Goal: Register for event/course

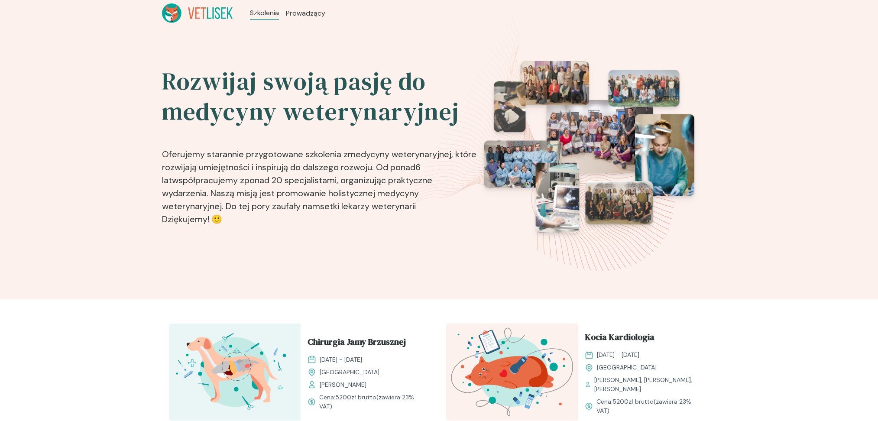
scroll to position [115, 0]
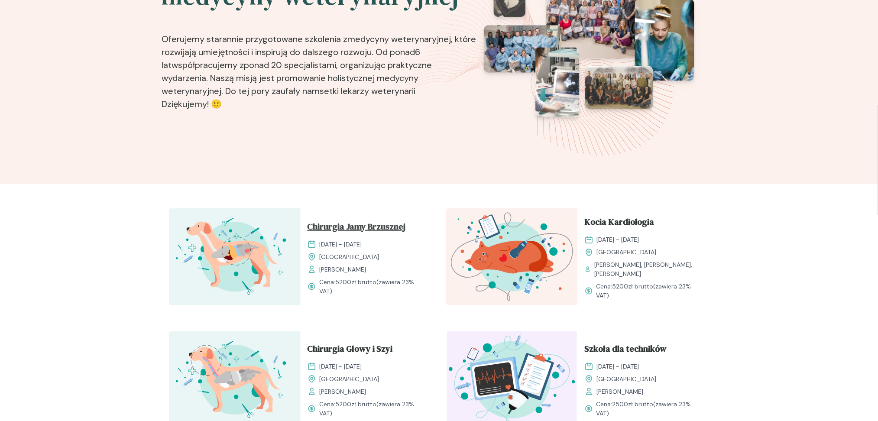
click at [400, 223] on span "Chirurgia Jamy Brzusznej" at bounding box center [357, 228] width 98 height 16
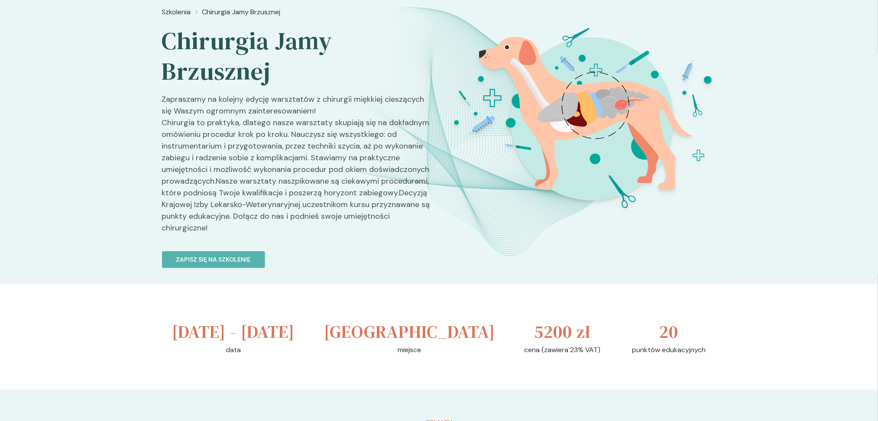
scroll to position [115, 0]
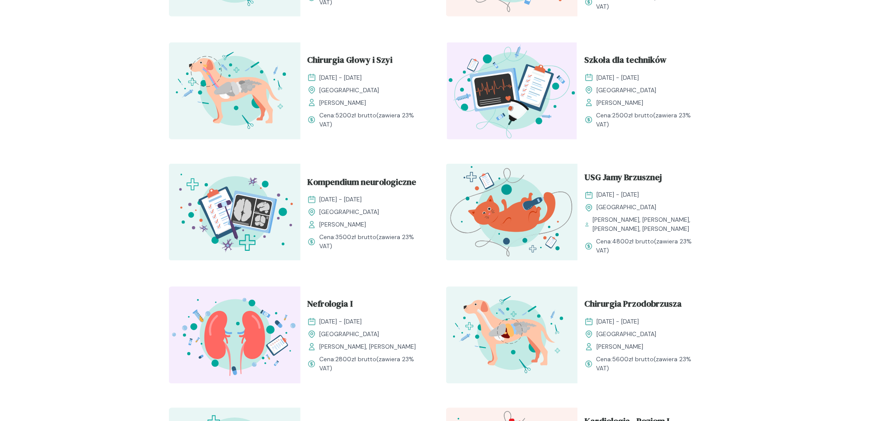
scroll to position [462, 0]
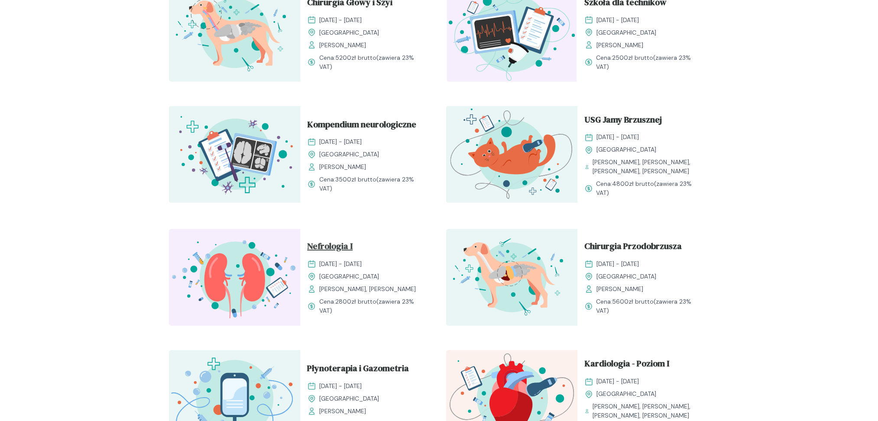
click at [341, 247] on span "Nefrologia I" at bounding box center [331, 248] width 46 height 16
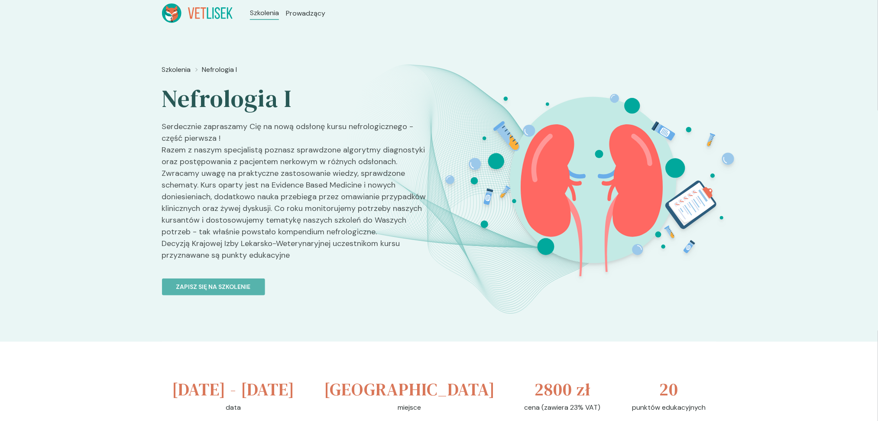
click at [341, 247] on p "Serdecznie zapraszamy Cię na nową odsłonę kursu nefrologicznego - część pierwsz…" at bounding box center [297, 194] width 270 height 147
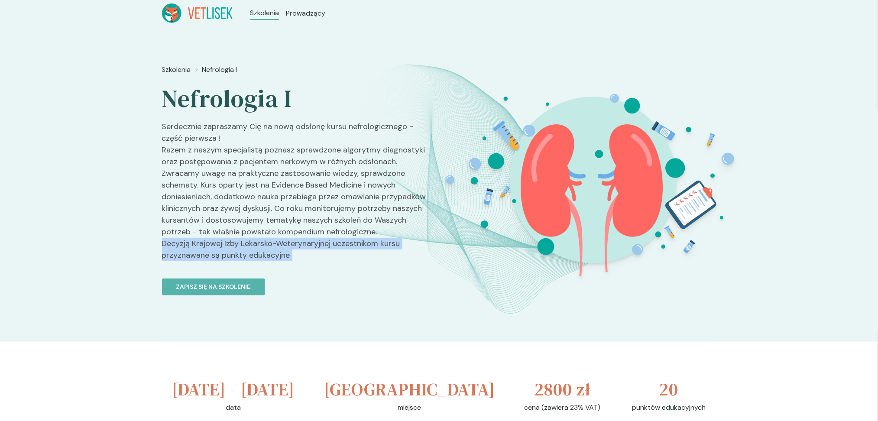
click at [341, 247] on p "Serdecznie zapraszamy Cię na nową odsłonę kursu nefrologicznego - część pierwsz…" at bounding box center [297, 194] width 270 height 147
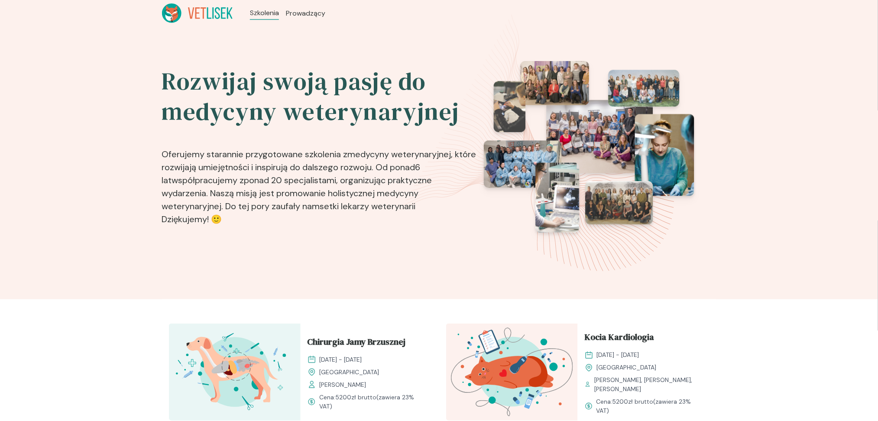
scroll to position [462, 0]
